Goal: Obtain resource: Obtain resource

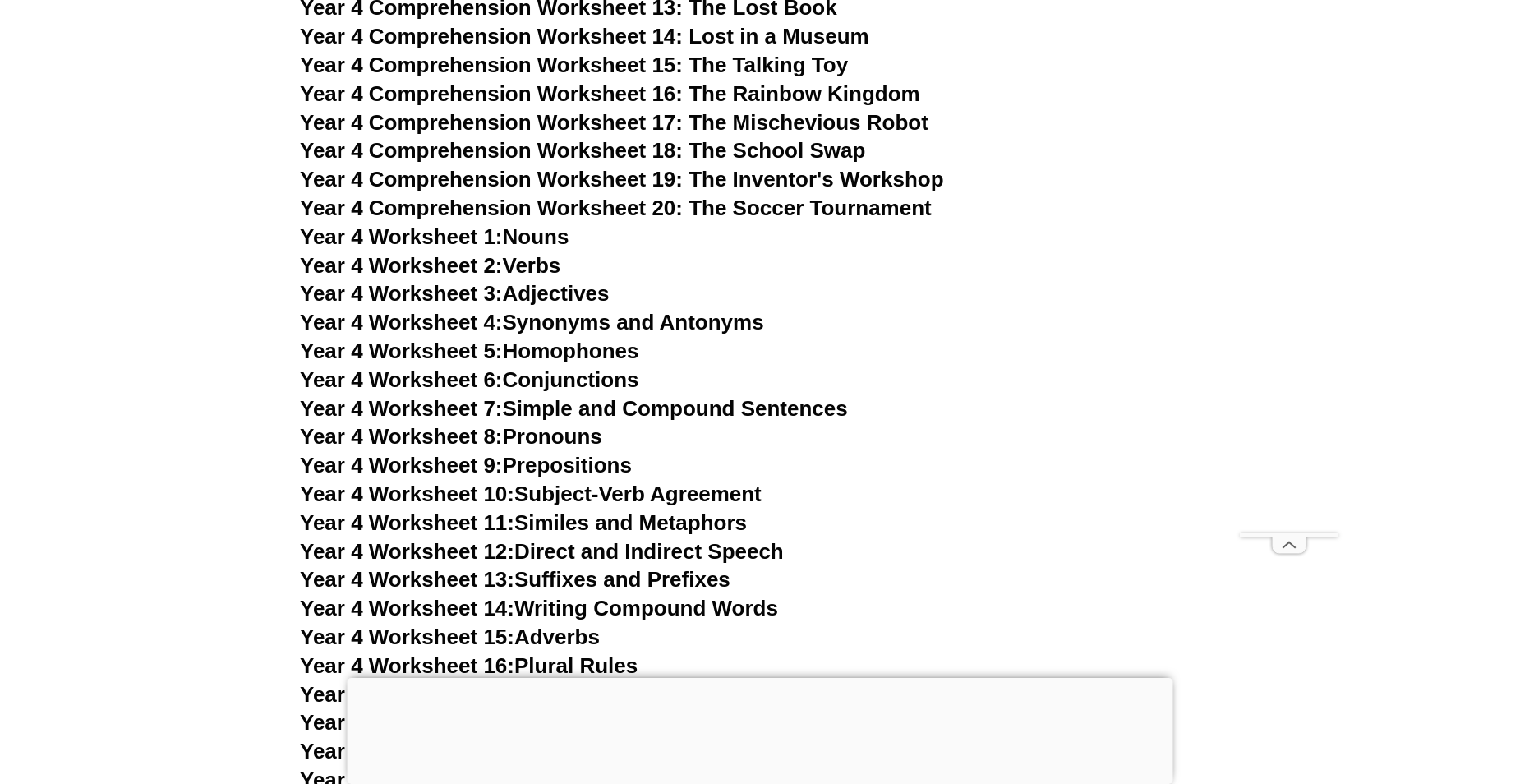
scroll to position [7396, 0]
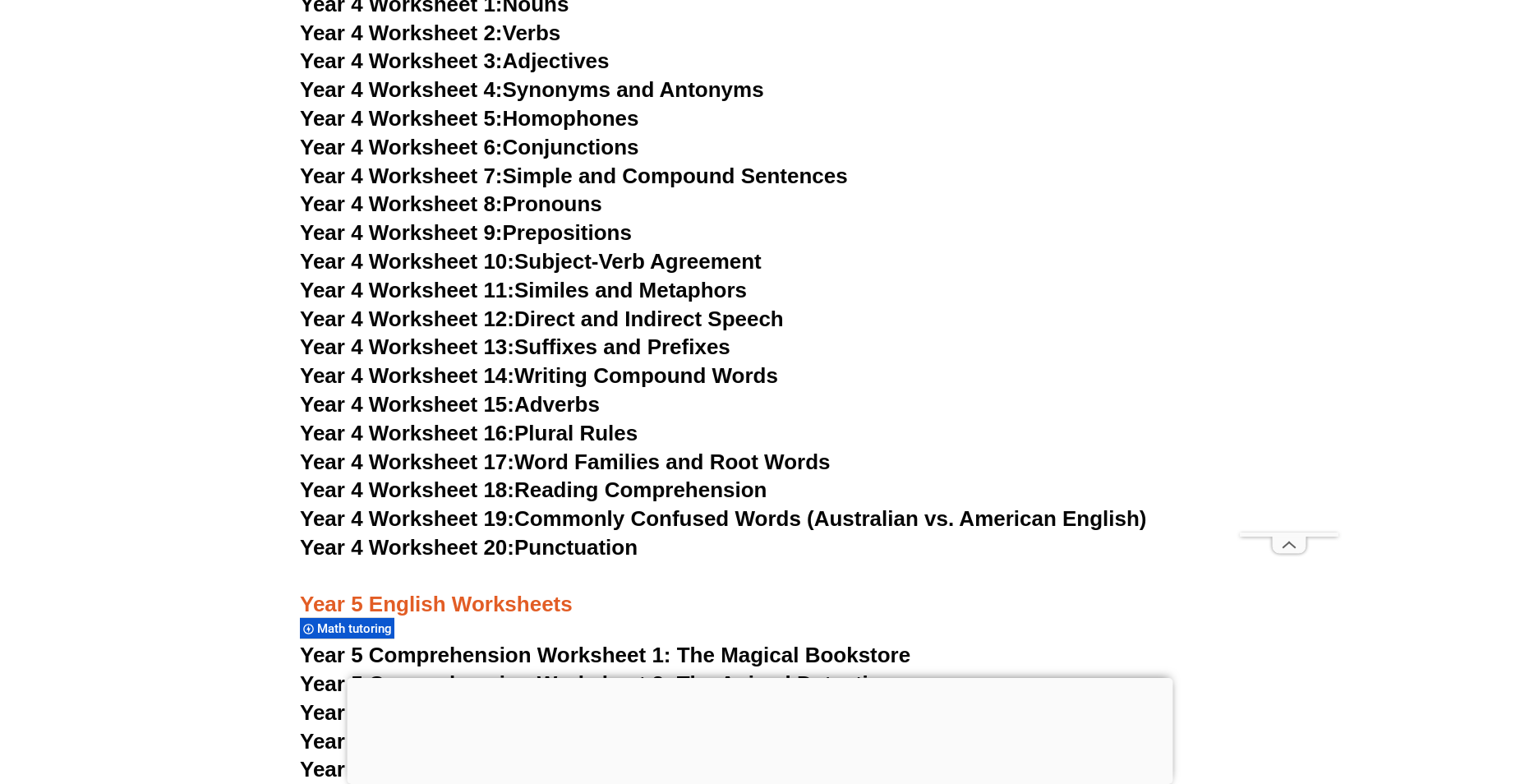
click at [528, 464] on link "Year 4 Worksheet 17: Word Families and Root Words" at bounding box center [565, 462] width 530 height 25
click at [676, 291] on link "Year 4 Worksheet 11: Similes and Metaphors" at bounding box center [524, 290] width 447 height 25
click at [583, 253] on link "Year 4 Worksheet 10: Subject-Verb Agreement" at bounding box center [530, 261] width 462 height 25
click at [536, 225] on link "Year 4 Worksheet 9: Prepositions" at bounding box center [466, 232] width 332 height 25
click at [526, 311] on link "Year 4 Worksheet 12: Direct and Indirect Speech" at bounding box center [542, 319] width 484 height 25
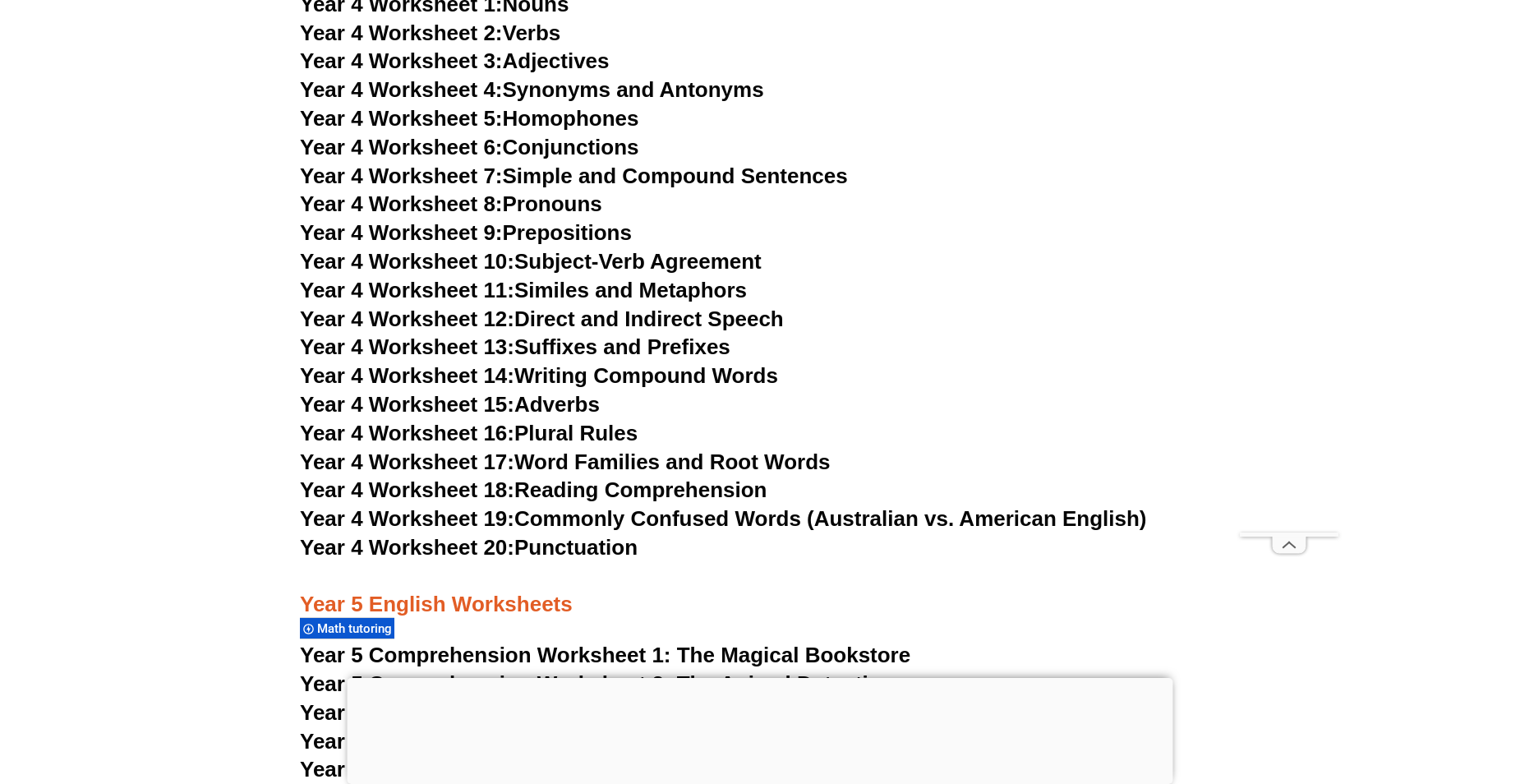
click at [552, 349] on link "Year 4 Worksheet 13: Suffixes and Prefixes" at bounding box center [515, 346] width 431 height 25
click at [542, 376] on link "Year 4 Worksheet 14: Writing Compound Words" at bounding box center [539, 375] width 478 height 25
click at [581, 438] on link "Year 4 Worksheet 16: Plural Rules" at bounding box center [469, 432] width 338 height 25
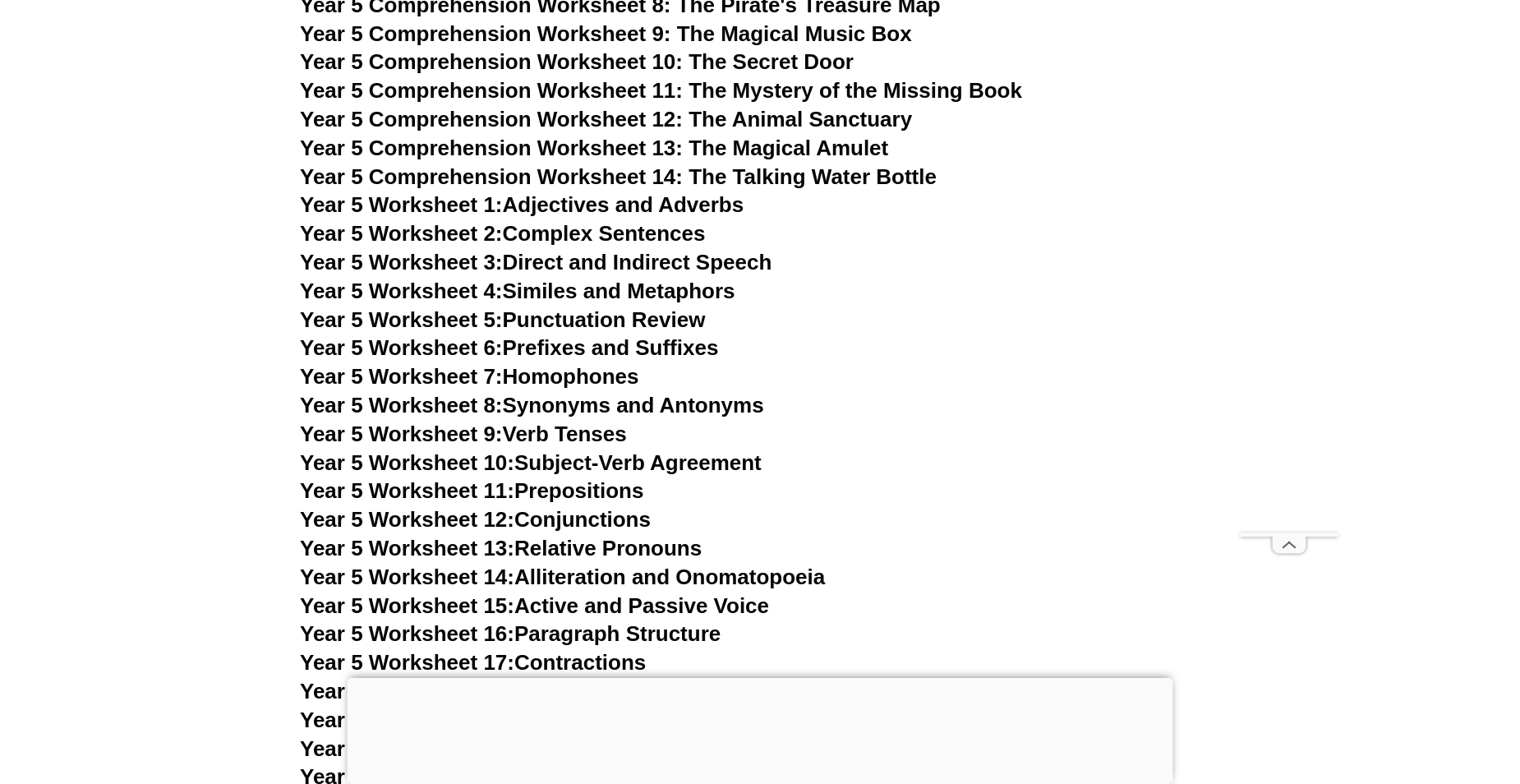
scroll to position [8053, 0]
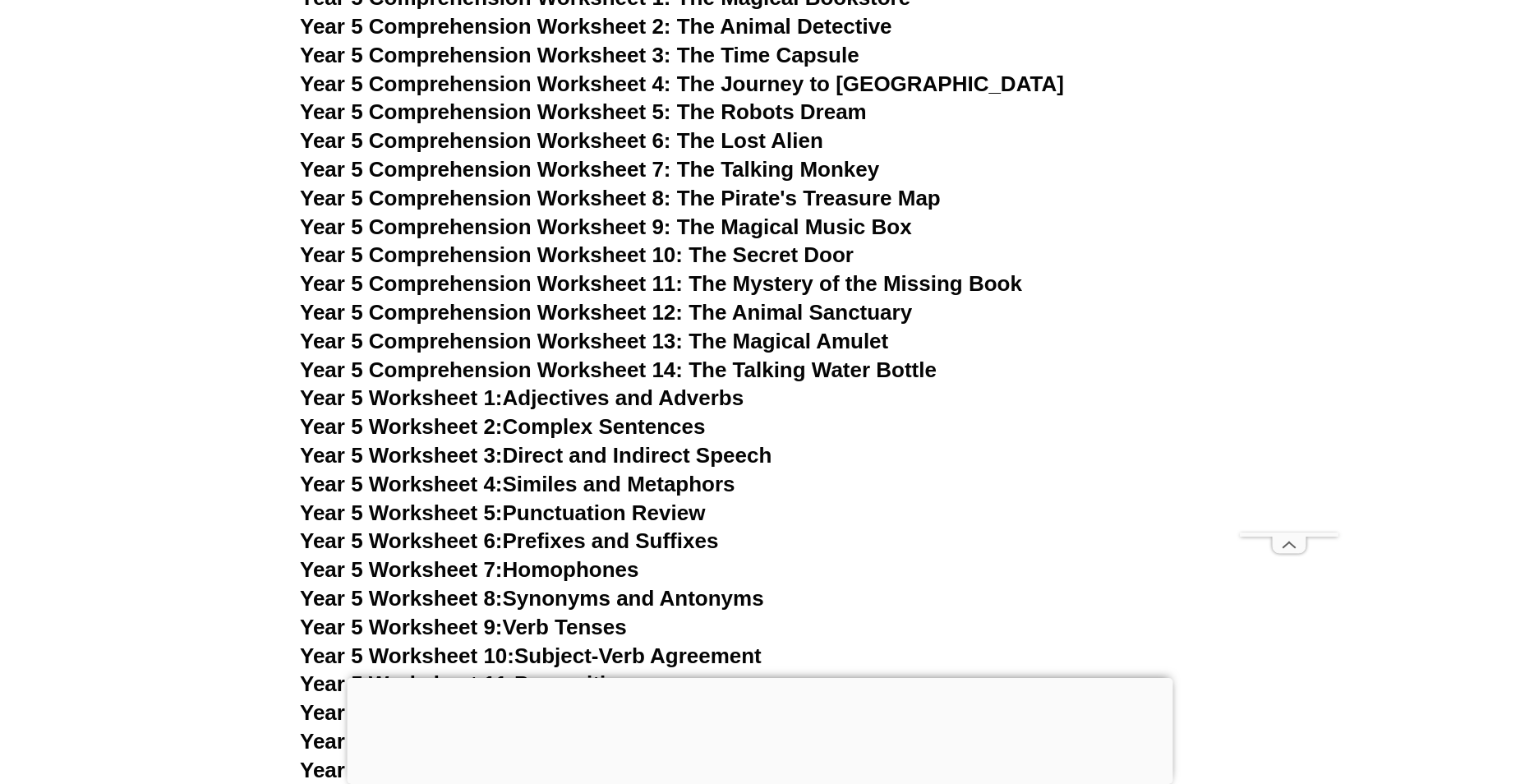
click at [691, 120] on span "Year 5 Comprehension Worksheet 5: The Robots Dream" at bounding box center [584, 112] width 567 height 25
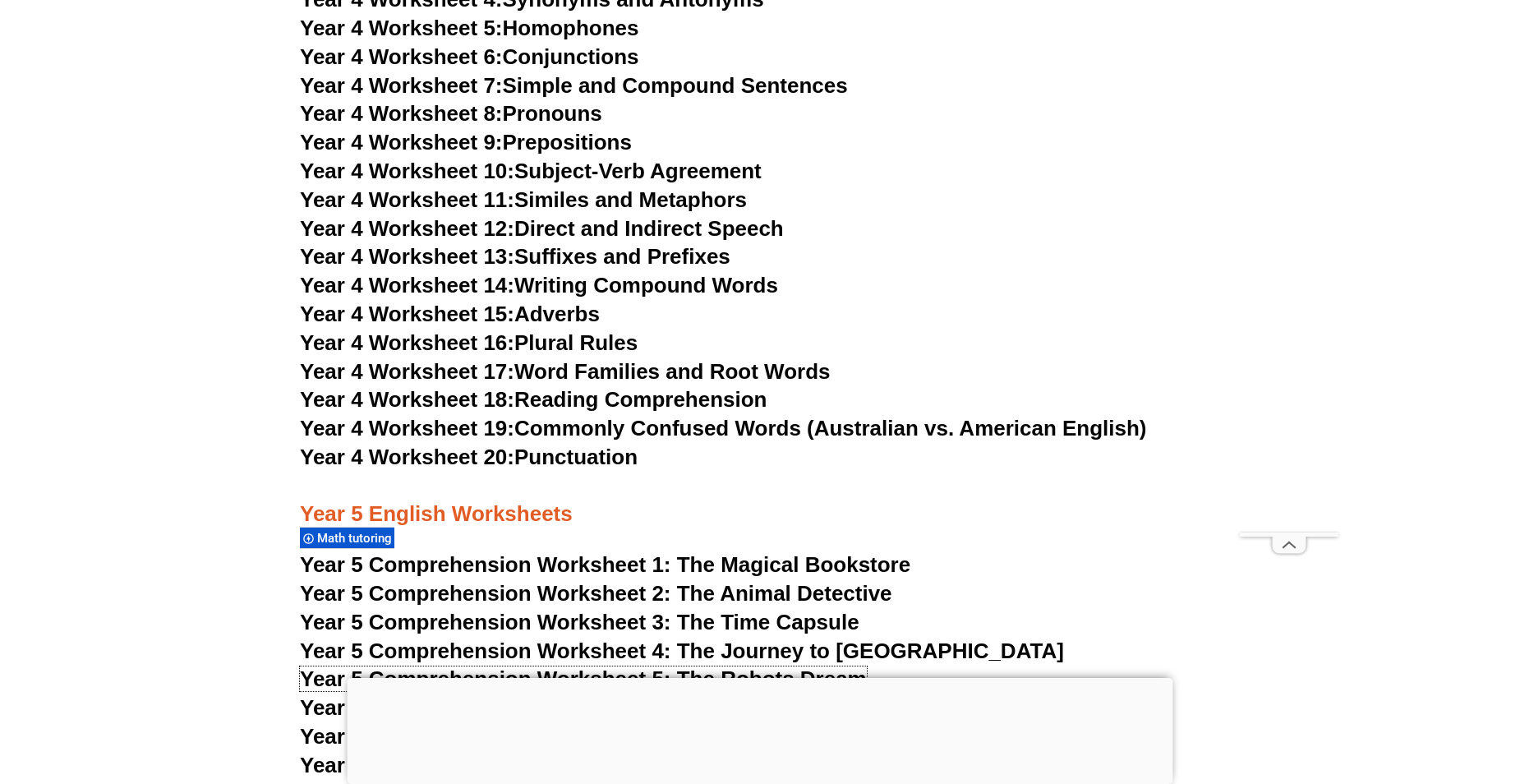
scroll to position [7396, 0]
